Goal: Transaction & Acquisition: Purchase product/service

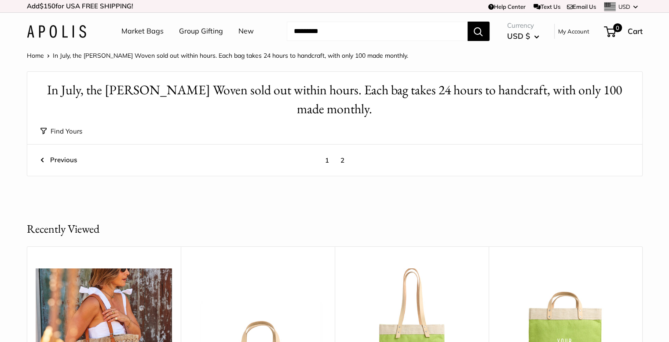
click at [491, 217] on main "Home In July, the Mercado Woven sold out within hours. Each bag takes 24 hours …" at bounding box center [334, 284] width 669 height 469
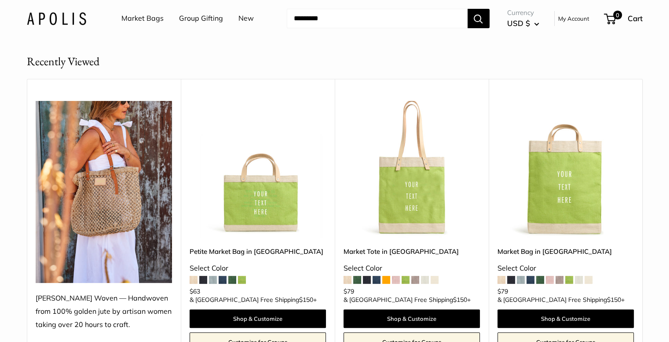
scroll to position [149, 0]
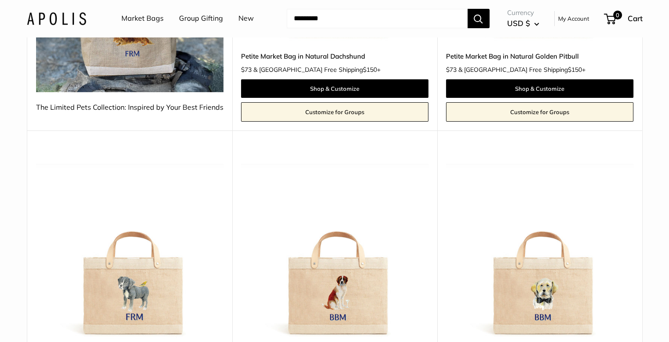
scroll to position [197, 0]
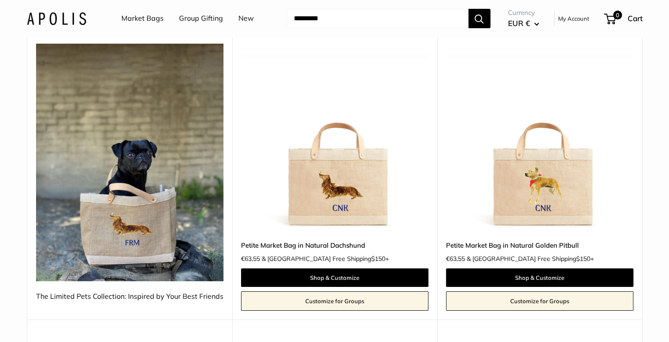
scroll to position [99, 0]
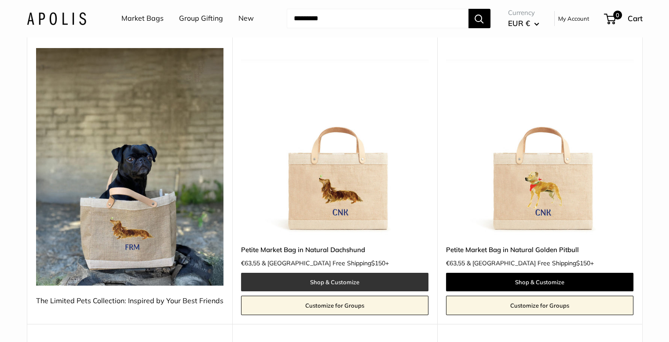
click at [323, 283] on link "Shop & Customize" at bounding box center [334, 281] width 187 height 18
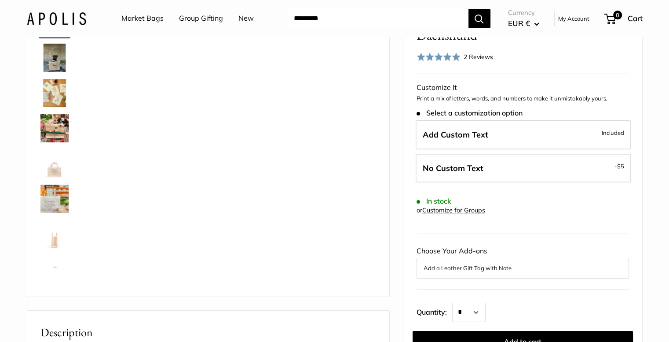
scroll to position [77, 0]
